Goal: Task Accomplishment & Management: Complete application form

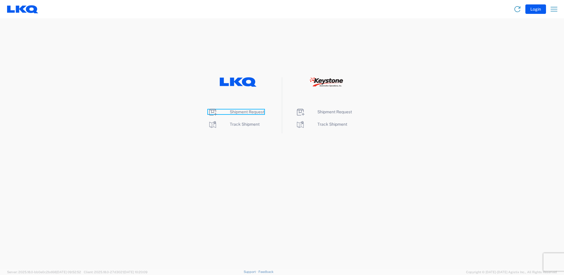
click at [248, 112] on span "Shipment Request" at bounding box center [247, 111] width 35 height 5
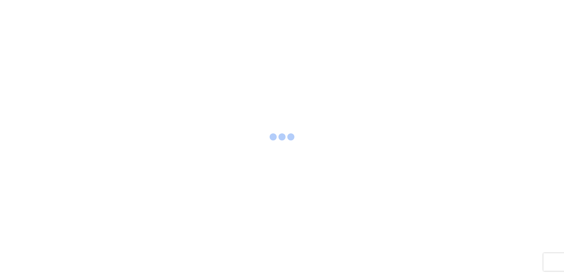
select select "FULL"
select select "LBS"
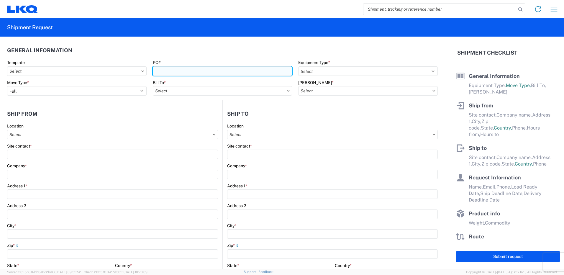
click at [168, 73] on input "PO#" at bounding box center [223, 70] width 140 height 9
type input "12251134124"
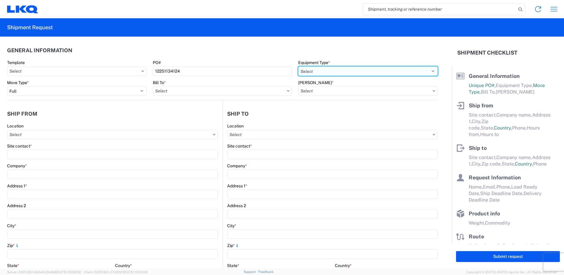
click at [324, 70] on select "Select 53’ Dry Van Flatbed Dropdeck (van) Lowboy (flatbed) Rail" at bounding box center [368, 70] width 140 height 9
select select "STDV"
click at [298, 66] on select "Select 53’ Dry Van Flatbed Dropdeck (van) Lowboy (flatbed) Rail" at bounding box center [368, 70] width 140 height 9
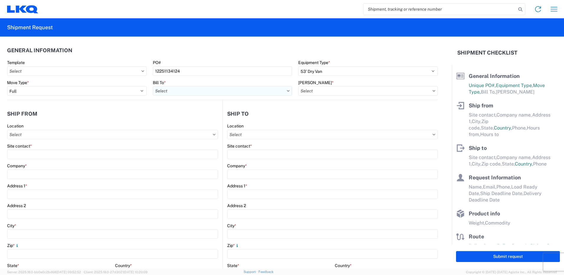
click at [175, 92] on input "Bill To *" at bounding box center [223, 90] width 140 height 9
type input "1760"
click at [186, 119] on div "1760 - LKQ Best Core" at bounding box center [204, 116] width 103 height 9
type input "1760 - LKQ Best Core"
click at [324, 91] on input "[PERSON_NAME] *" at bounding box center [368, 90] width 140 height 9
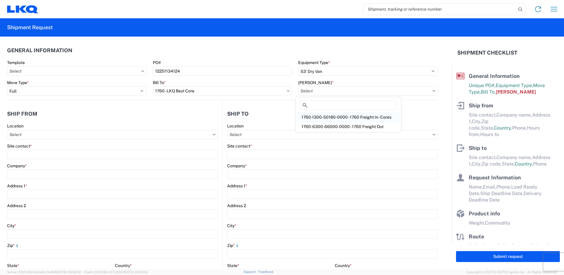
click at [330, 118] on div "1760-1300-50180-0000 - 1760 Freight In - Cores" at bounding box center [348, 116] width 103 height 9
type input "1760-1300-50180-0000 - 1760 Freight In - Cores"
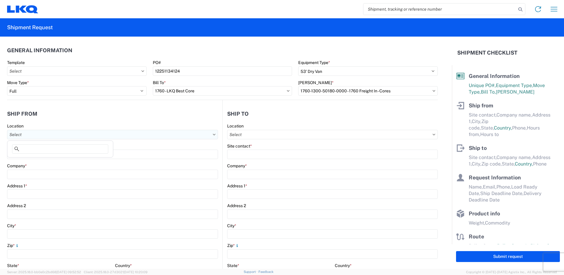
click at [20, 132] on input "Location" at bounding box center [112, 134] width 211 height 9
type input "1760"
click at [47, 162] on div "1760 - LKQ Best Core" at bounding box center [60, 160] width 103 height 9
type input "1760 - LKQ Best Core"
type input "LKQ Corporation"
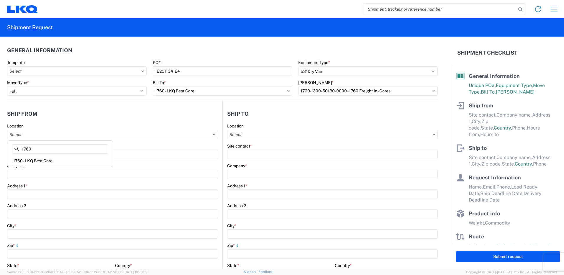
type input "[STREET_ADDRESS]"
type input "[GEOGRAPHIC_DATA]"
type input "77038"
select select "[GEOGRAPHIC_DATA]"
select select "US"
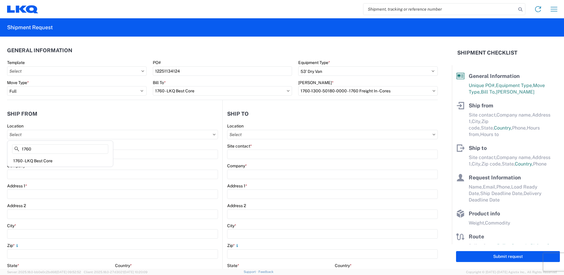
type input "[PHONE_NUMBER]"
type input "06:00"
type input "14:30"
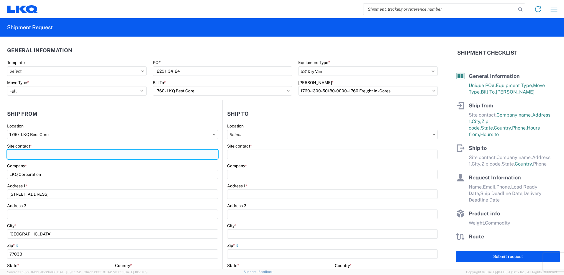
click at [35, 153] on input "Site contact *" at bounding box center [112, 154] width 211 height 9
type input "R"
type input "[PERSON_NAME]"
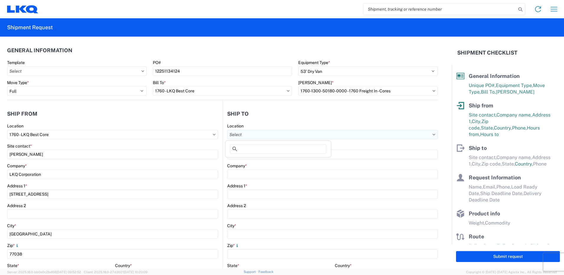
click at [252, 134] on input "Location" at bounding box center [332, 134] width 211 height 9
type input "1760"
click at [259, 160] on div "1760 - LKQ Best Core" at bounding box center [278, 160] width 103 height 9
type input "1760 - LKQ Best Core"
type input "LKQ Corporation"
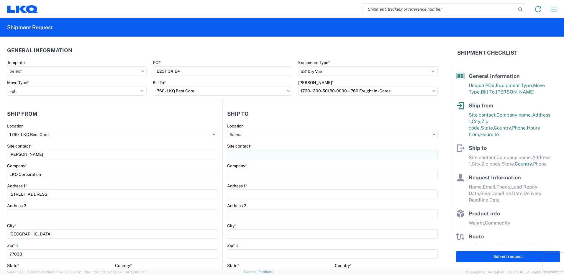
type input "[STREET_ADDRESS]"
type input "[GEOGRAPHIC_DATA]"
type input "77038"
select select "US"
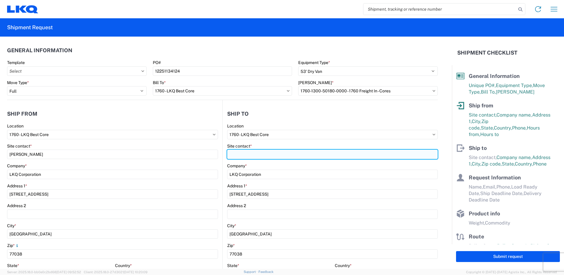
click at [244, 153] on input "Site contact *" at bounding box center [332, 154] width 211 height 9
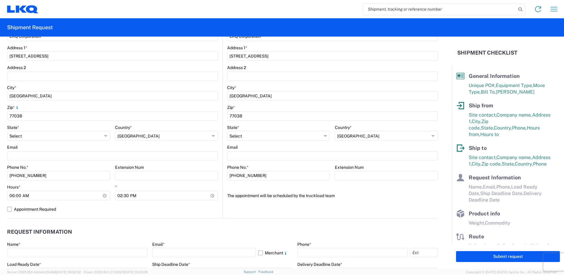
scroll to position [177, 0]
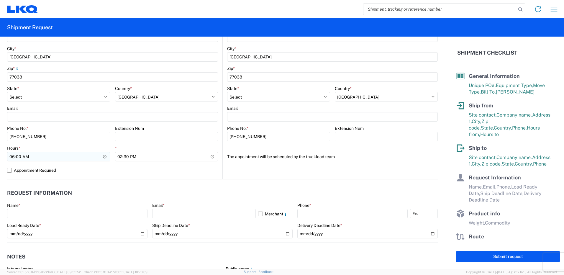
type input "[PERSON_NAME]"
click at [104, 156] on input "06:00" at bounding box center [58, 156] width 103 height 9
type input "09:00"
click at [166, 154] on input "14:30" at bounding box center [166, 156] width 103 height 9
click at [168, 170] on label "Appointment Required" at bounding box center [112, 170] width 211 height 9
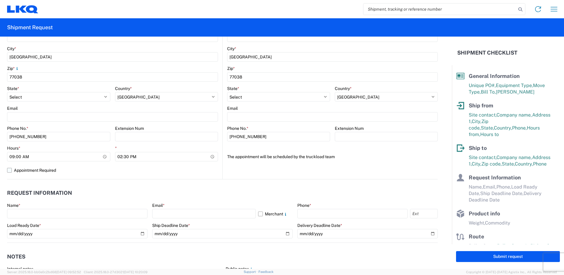
click at [0, 0] on input "Appointment Required" at bounding box center [0, 0] width 0 height 0
select select "US"
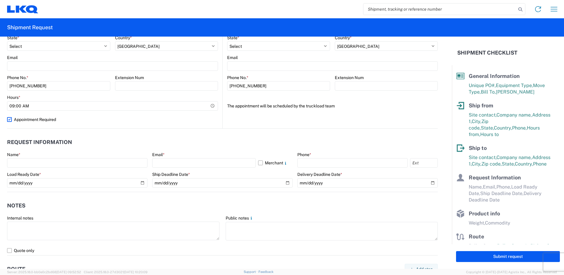
scroll to position [236, 0]
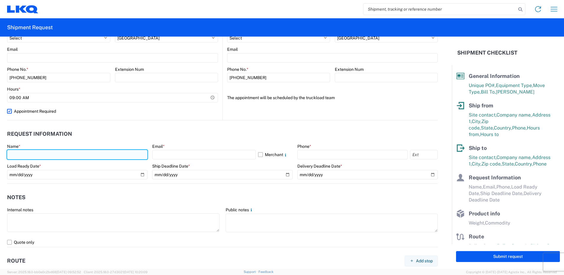
click at [66, 154] on input "text" at bounding box center [77, 154] width 140 height 9
type input "[PERSON_NAME]"
type input "[GEOGRAPHIC_DATA]-6032"
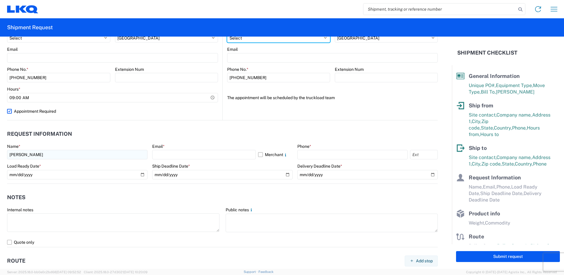
select select "FL"
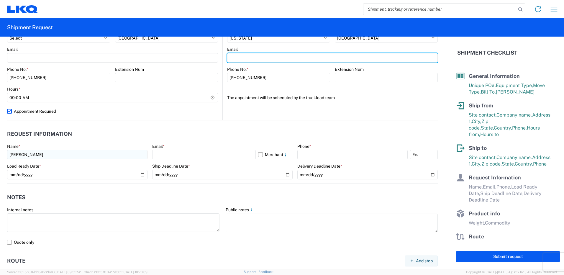
type input "[EMAIL_ADDRESS][DOMAIN_NAME]"
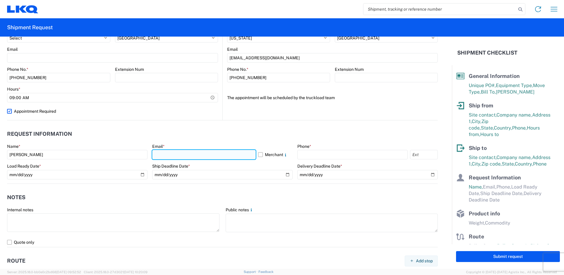
click at [167, 156] on input "text" at bounding box center [204, 154] width 104 height 9
type input "[EMAIL_ADDRESS][DOMAIN_NAME]"
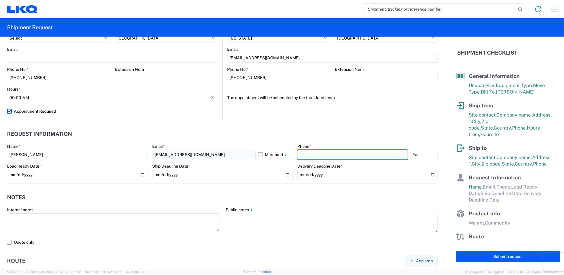
type input "3864055676"
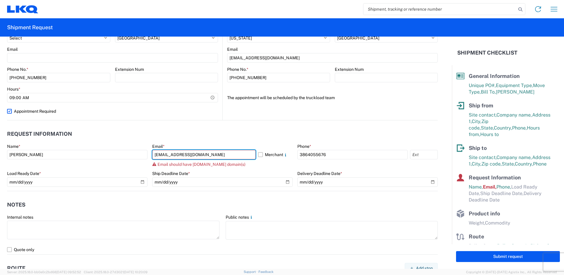
drag, startPoint x: 220, startPoint y: 154, endPoint x: 124, endPoint y: 147, distance: 96.2
click at [124, 147] on div "Name * [PERSON_NAME] Email * [EMAIL_ADDRESS][DOMAIN_NAME] Merchant Email should…" at bounding box center [222, 167] width 431 height 47
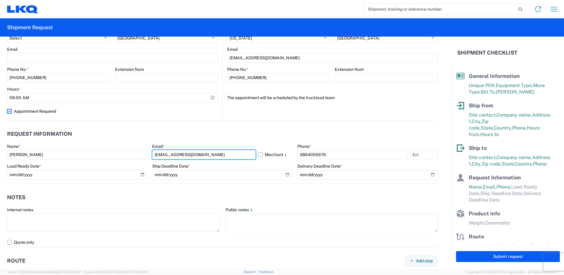
type input "[EMAIL_ADDRESS][DOMAIN_NAME]"
click at [301, 189] on agx-notes "Notes Internal notes Public notes Quote only" at bounding box center [222, 215] width 431 height 63
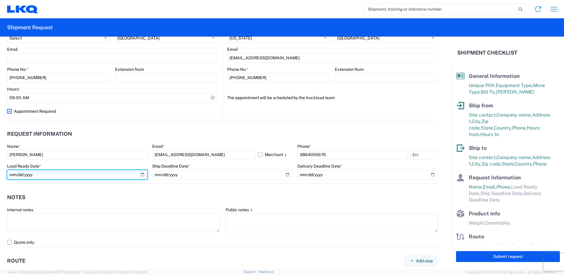
click at [143, 173] on input "date" at bounding box center [77, 174] width 140 height 9
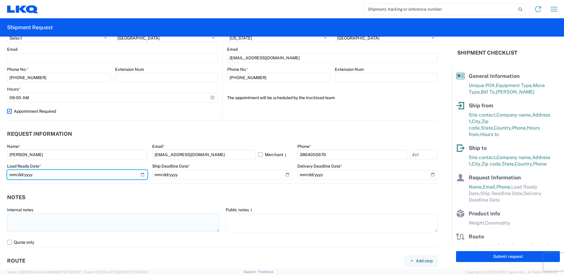
type input "[DATE]"
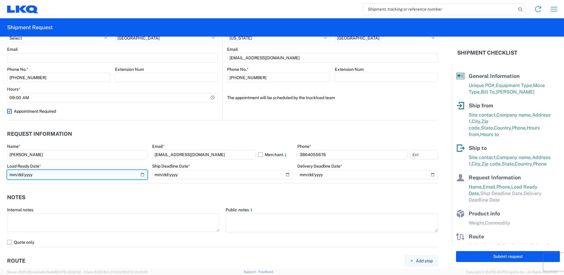
click at [68, 176] on input "[DATE]" at bounding box center [77, 174] width 140 height 9
click at [140, 175] on input "[DATE]" at bounding box center [77, 174] width 140 height 9
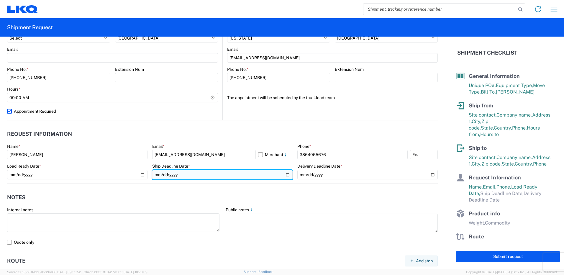
click at [192, 176] on input "date" at bounding box center [222, 174] width 140 height 9
click at [285, 174] on input "date" at bounding box center [222, 174] width 140 height 9
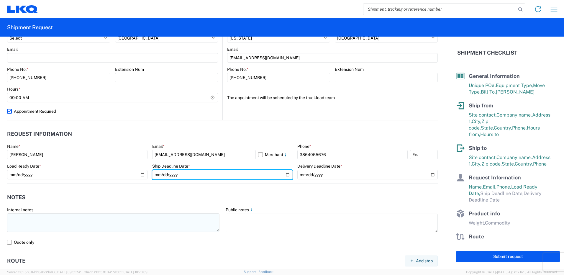
type input "[DATE]"
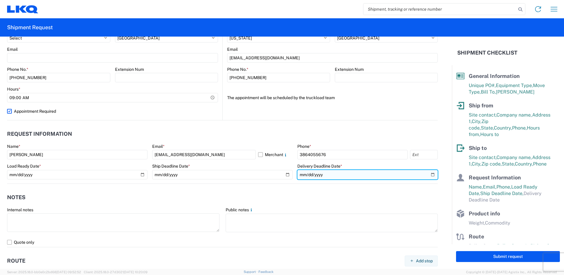
click at [425, 175] on input "date" at bounding box center [367, 174] width 140 height 9
click at [431, 174] on input "date" at bounding box center [367, 174] width 140 height 9
click at [428, 174] on input "date" at bounding box center [367, 174] width 140 height 9
type input "[DATE]"
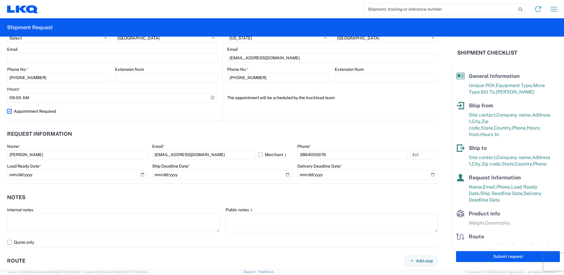
click at [317, 195] on header "Notes" at bounding box center [222, 197] width 431 height 13
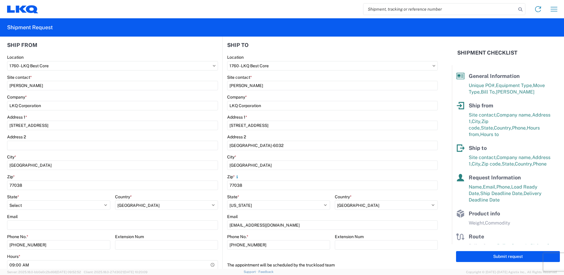
scroll to position [59, 0]
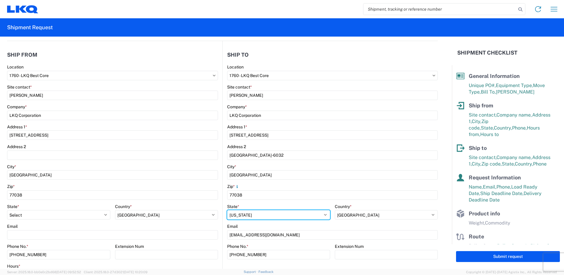
drag, startPoint x: 262, startPoint y: 212, endPoint x: 215, endPoint y: 207, distance: 47.2
click at [215, 207] on div "Ship from 1760 Location 1760 - LKQ Best Core Site contact * [PERSON_NAME] Compa…" at bounding box center [222, 169] width 431 height 256
select select "[GEOGRAPHIC_DATA]"
click at [227, 210] on select "Select [US_STATE] [US_STATE] [US_STATE] [US_STATE] Armed Forces Americas Armed …" at bounding box center [278, 214] width 103 height 9
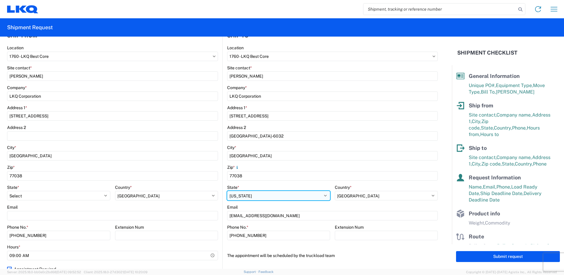
scroll to position [89, 0]
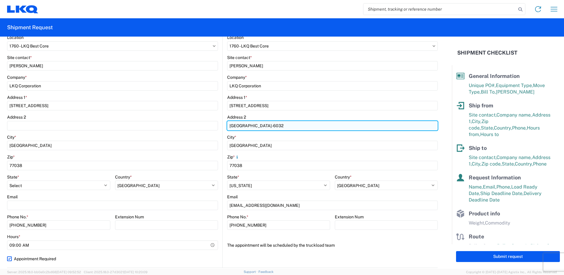
click at [299, 125] on input "[GEOGRAPHIC_DATA]-6032" at bounding box center [332, 125] width 211 height 9
drag, startPoint x: 305, startPoint y: 125, endPoint x: 186, endPoint y: 126, distance: 118.0
click at [186, 126] on div "Ship from 1760 Location 1760 - LKQ Best Core Site contact * [PERSON_NAME] Compa…" at bounding box center [222, 140] width 431 height 256
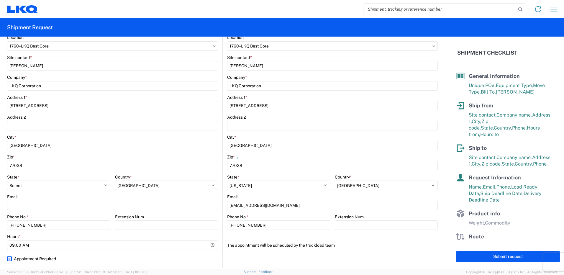
click at [262, 155] on div "Zip *" at bounding box center [332, 156] width 211 height 5
click at [328, 242] on label "The appointment will be scheduled by the truckload team" at bounding box center [281, 244] width 108 height 9
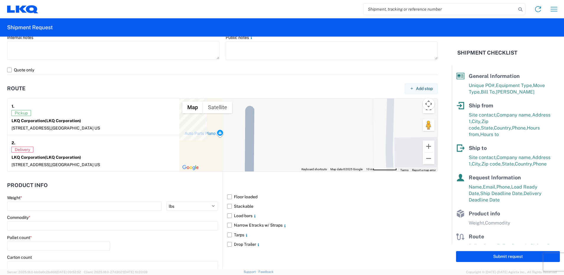
scroll to position [413, 0]
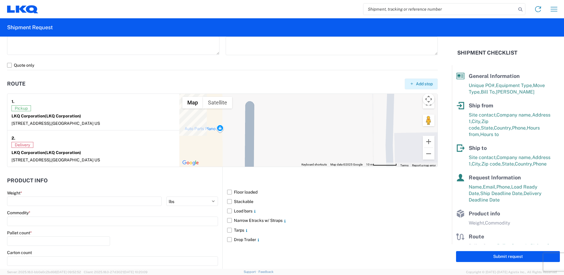
click at [416, 86] on span "Add stop" at bounding box center [424, 84] width 17 height 6
select select "US"
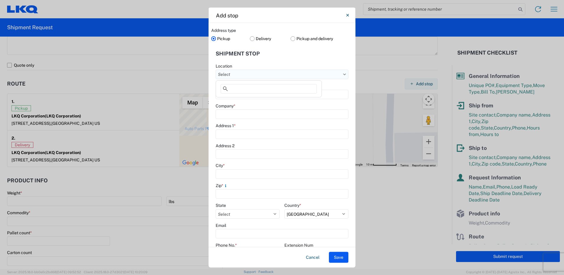
click at [235, 75] on input "Location" at bounding box center [282, 74] width 133 height 9
type input "1134"
click at [275, 102] on div "1134 - LKQ Self Service - [GEOGRAPHIC_DATA]" at bounding box center [268, 100] width 103 height 9
type input "1134 - LKQ Self Service - [GEOGRAPHIC_DATA]"
type input "LKQ Corporation"
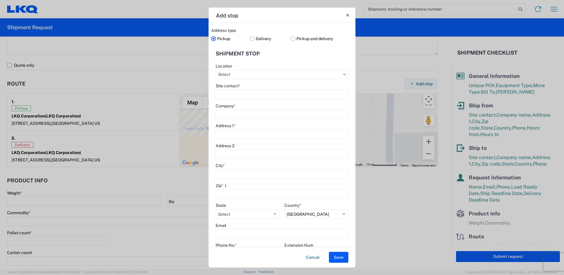
type input "[STREET_ADDRESS]"
type input "Orlando"
type input "32817"
select select "FL"
type input "[PHONE_NUMBER]"
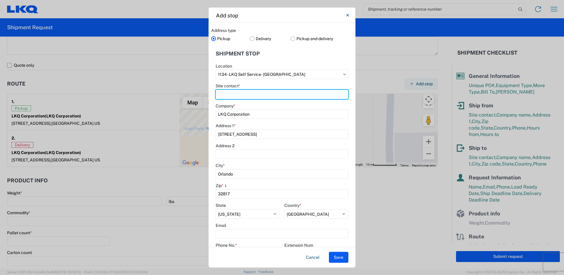
click at [249, 95] on input "Site contact *" at bounding box center [282, 93] width 133 height 9
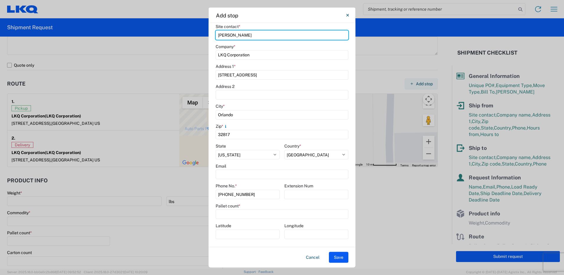
scroll to position [60, 0]
type input "[PERSON_NAME]"
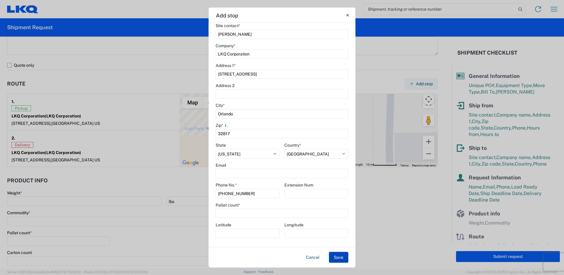
click at [337, 258] on button "Save" at bounding box center [338, 257] width 19 height 11
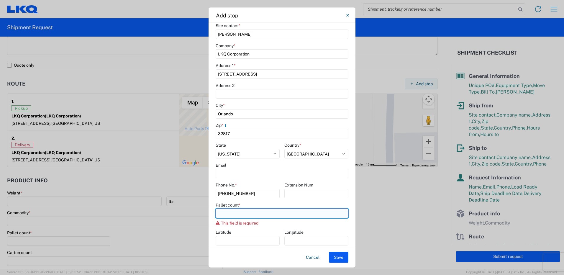
click at [238, 211] on input "number" at bounding box center [282, 213] width 133 height 9
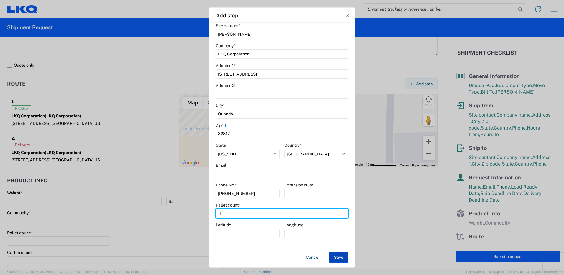
type input "11"
click at [339, 259] on button "Save" at bounding box center [338, 257] width 19 height 11
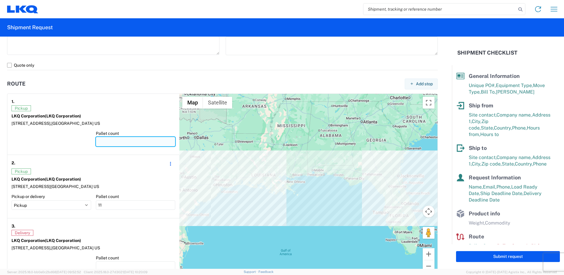
click at [114, 138] on input "number" at bounding box center [136, 141] width 80 height 9
type input "13"
type input "2"
type input "33"
type input "22"
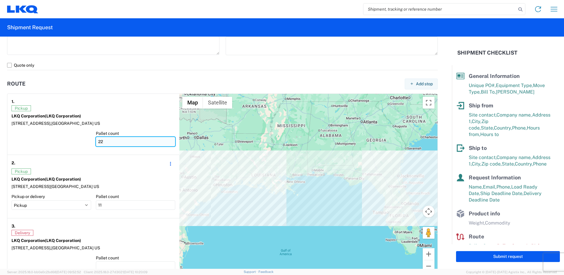
type input "13"
type input "2"
type input "33"
type input "22"
click at [121, 158] on article "2. Edit Delete Pickup LKQ Corporation (LKQ Corporation) [STREET_ADDRESS] Pickup…" at bounding box center [93, 186] width 172 height 63
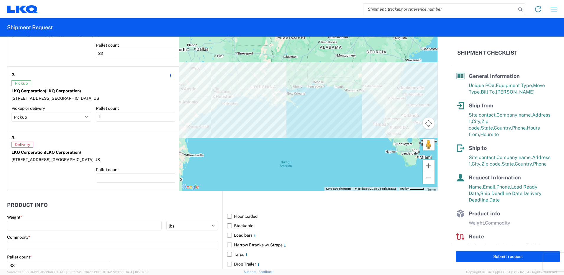
scroll to position [502, 0]
click at [120, 176] on input "number" at bounding box center [136, 177] width 80 height 9
type input "11"
click at [139, 142] on div "Delivery" at bounding box center [94, 144] width 164 height 6
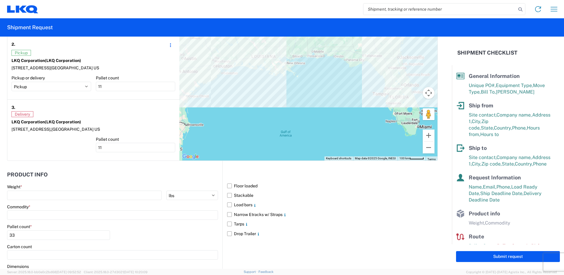
scroll to position [588, 0]
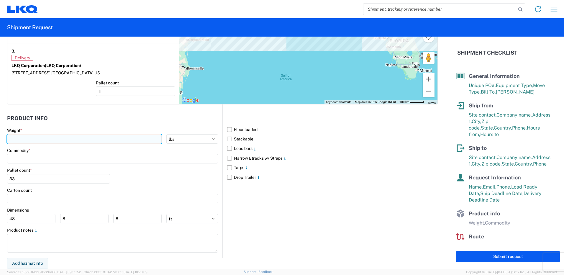
click at [32, 137] on input "number" at bounding box center [84, 138] width 155 height 9
type input "40000"
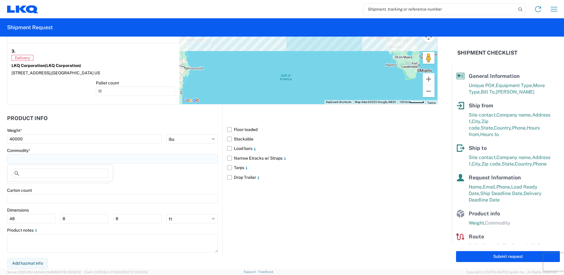
click at [24, 161] on input at bounding box center [112, 158] width 211 height 9
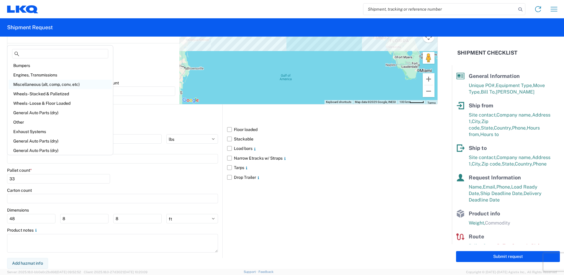
click at [60, 85] on div "Miscellaneous (alt, comp, conv, etc)" at bounding box center [60, 84] width 103 height 9
type input "Miscellaneous (alt, comp, conv, etc)"
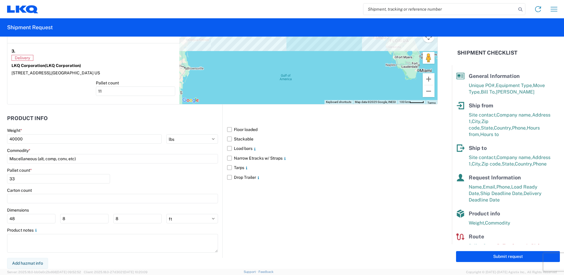
click at [150, 183] on div "Pallet count * 33" at bounding box center [112, 178] width 211 height 20
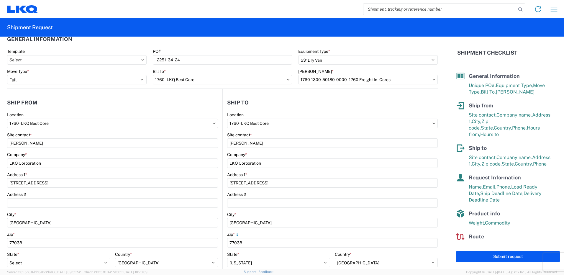
scroll to position [0, 0]
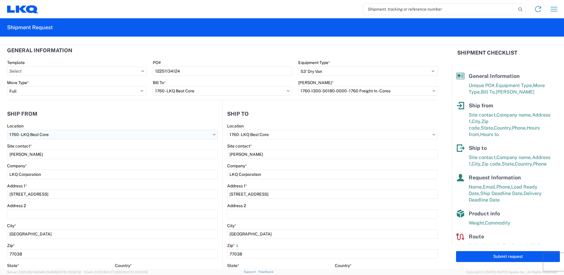
click at [95, 136] on input "1760 - LKQ Best Core" at bounding box center [112, 134] width 211 height 9
type input "1225"
click at [49, 157] on div "1225 - LKQ Self Service - [GEOGRAPHIC_DATA] [GEOGRAPHIC_DATA]" at bounding box center [76, 160] width 135 height 9
type input "1225 - LKQ Self Service - [GEOGRAPHIC_DATA] [GEOGRAPHIC_DATA]"
type input "[STREET_ADDRESS]"
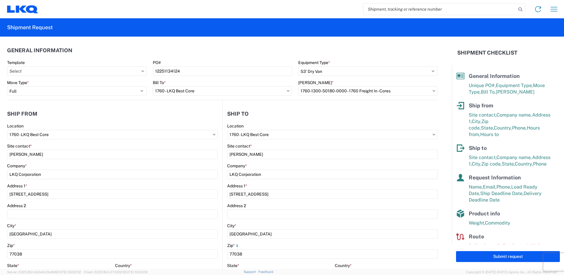
type input "[GEOGRAPHIC_DATA]"
type input "32124"
select select "FL"
type input "[PHONE_NUMBER]"
type input "07:00"
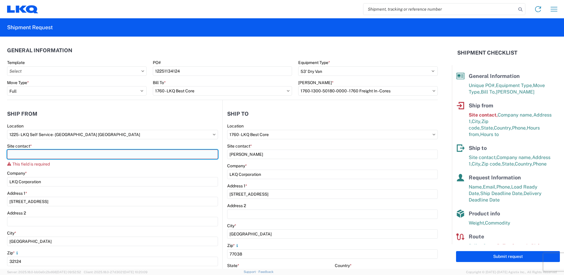
click at [54, 154] on input "Site contact *" at bounding box center [112, 154] width 211 height 9
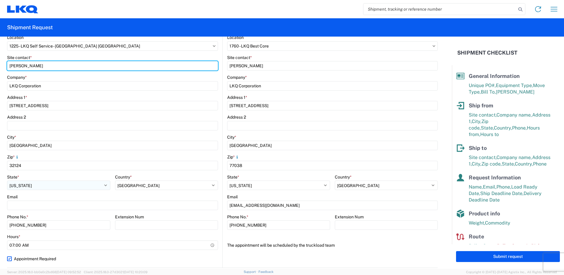
scroll to position [118, 0]
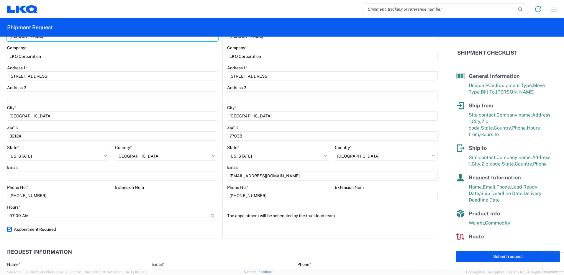
type input "[PERSON_NAME]"
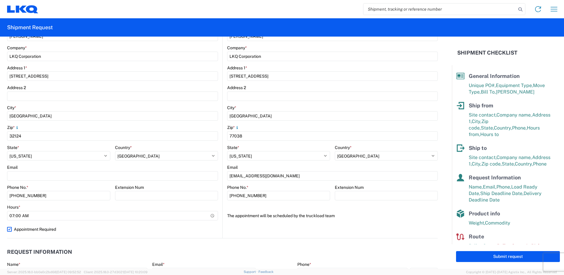
click at [223, 231] on agx-form-section "Ship to 1760 Location 1760 - LKQ Best Core Site contact * [PERSON_NAME] Company…" at bounding box center [330, 113] width 215 height 249
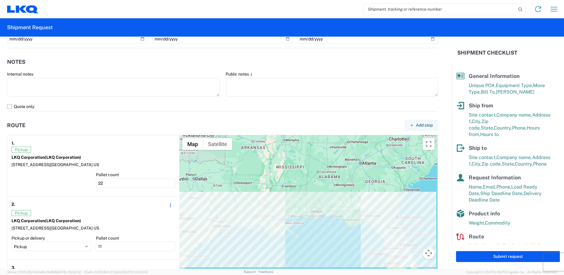
scroll to position [384, 0]
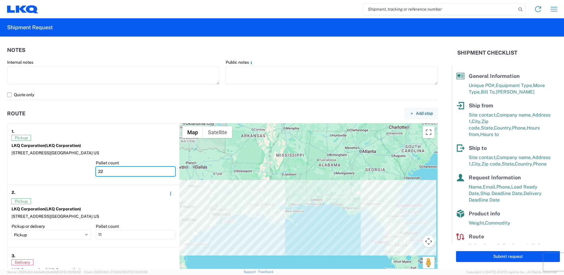
drag, startPoint x: 122, startPoint y: 171, endPoint x: 58, endPoint y: 164, distance: 64.4
click at [58, 164] on div "Pallet count 22" at bounding box center [94, 170] width 164 height 20
type input "12"
type input "1"
type input "22"
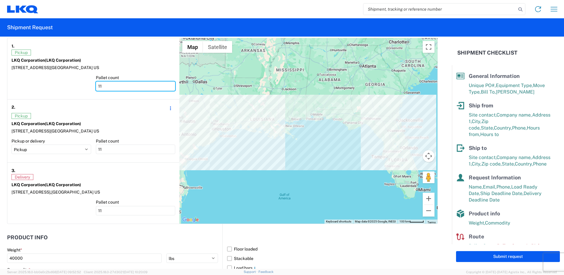
scroll to position [502, 0]
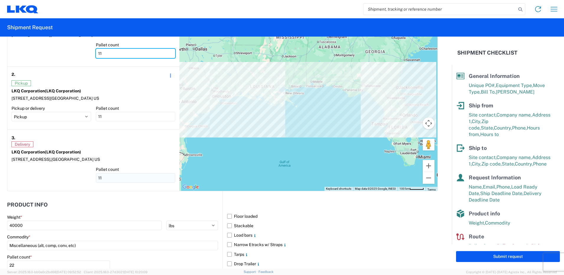
type input "11"
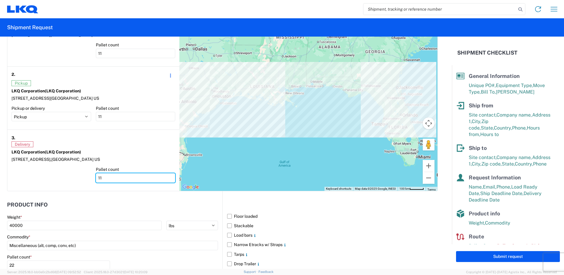
drag, startPoint x: 114, startPoint y: 176, endPoint x: 48, endPoint y: 173, distance: 65.6
click at [48, 173] on div "Pallet count 11" at bounding box center [94, 177] width 164 height 20
type input "22"
click at [49, 173] on div at bounding box center [52, 177] width 80 height 20
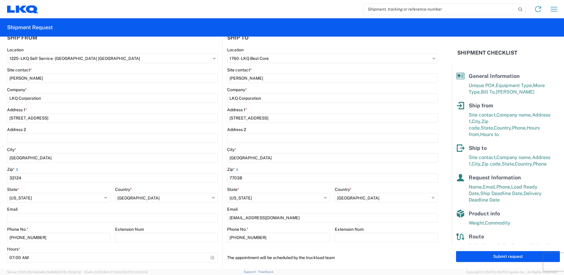
scroll to position [148, 0]
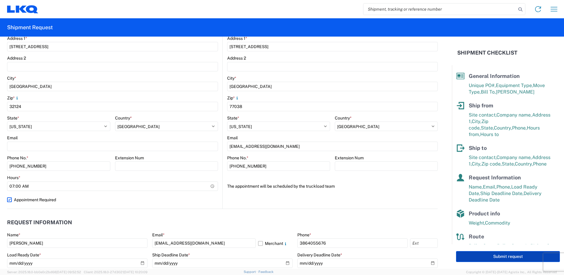
click at [508, 257] on button "Submit request" at bounding box center [508, 256] width 104 height 11
select select "US"
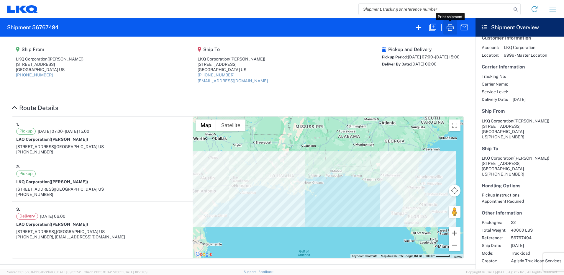
click at [451, 28] on icon "button" at bounding box center [450, 27] width 9 height 9
